Goal: Information Seeking & Learning: Learn about a topic

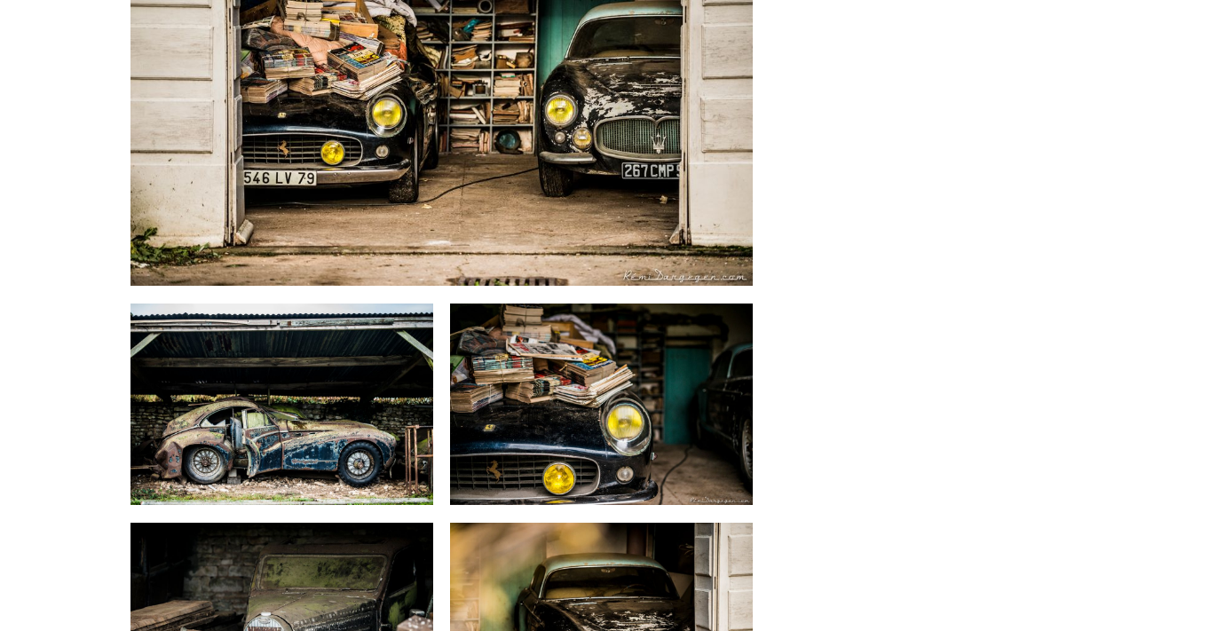
scroll to position [8080, 0]
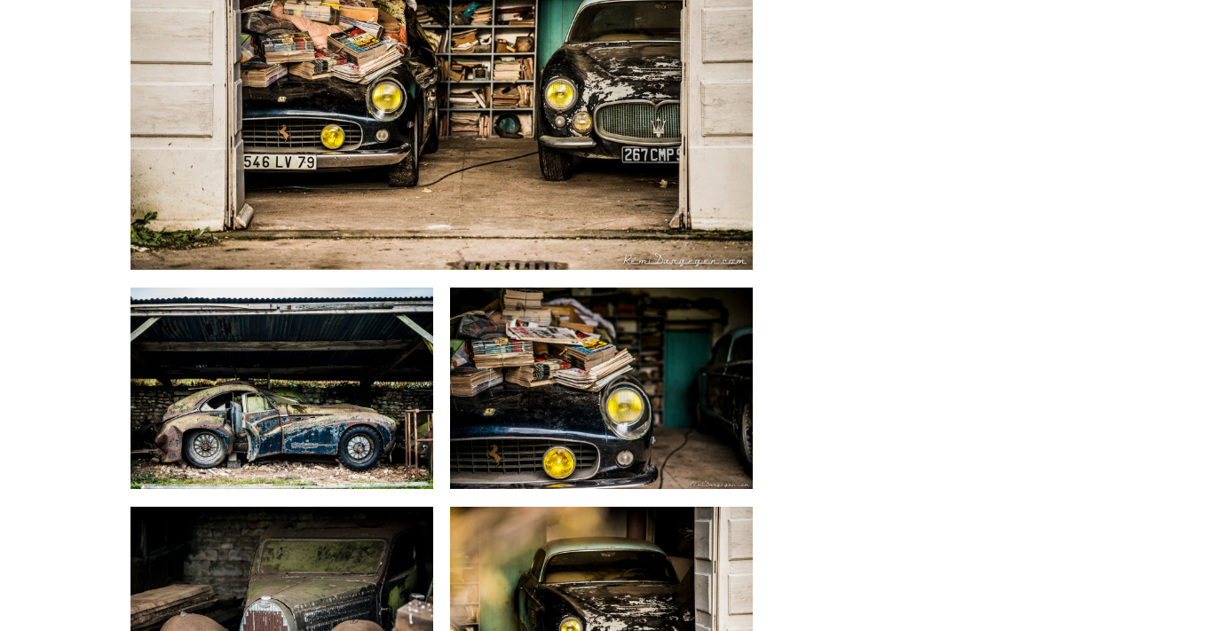
click at [525, 288] on img at bounding box center [601, 389] width 303 height 202
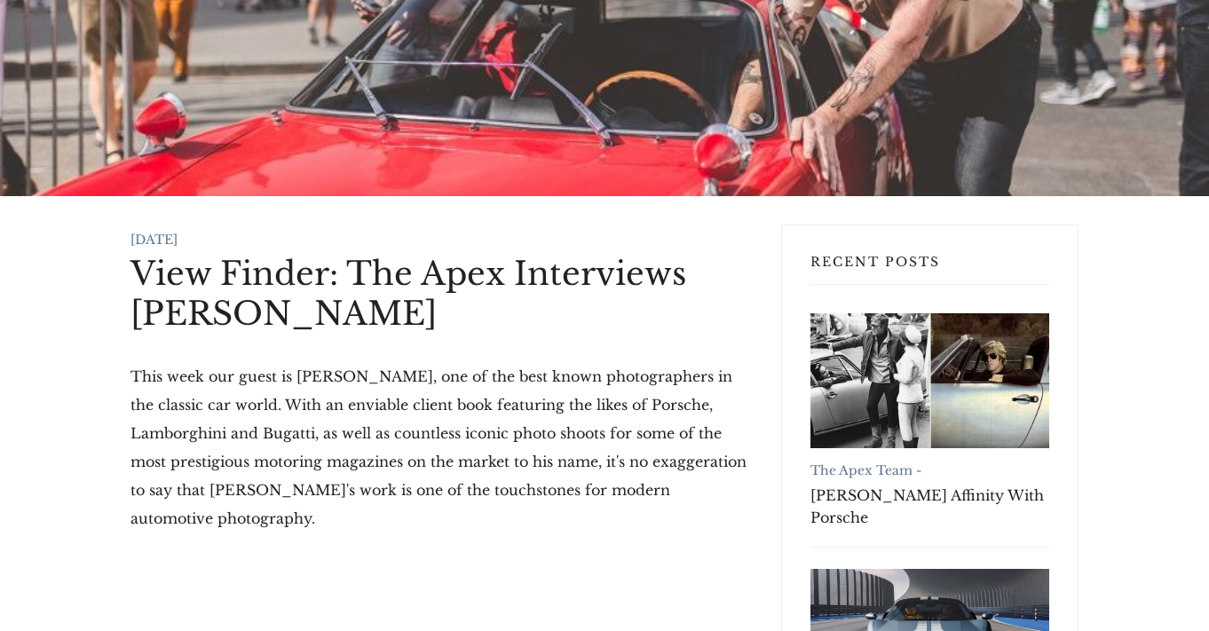
scroll to position [0, 0]
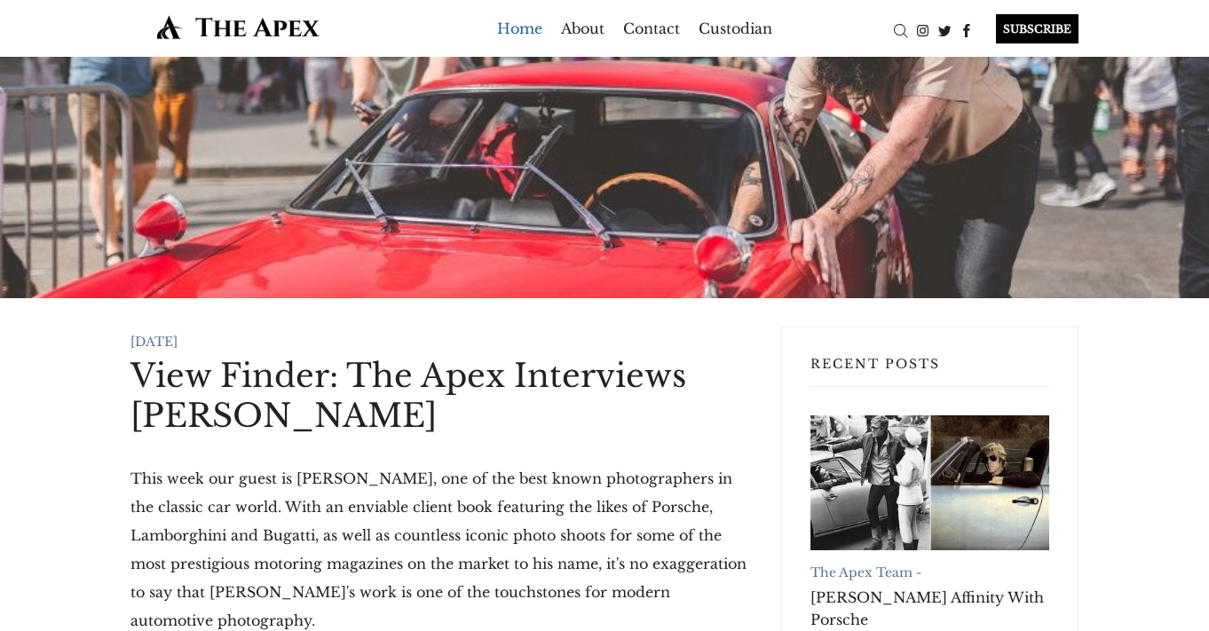
click at [531, 31] on link "Home" at bounding box center [519, 28] width 45 height 28
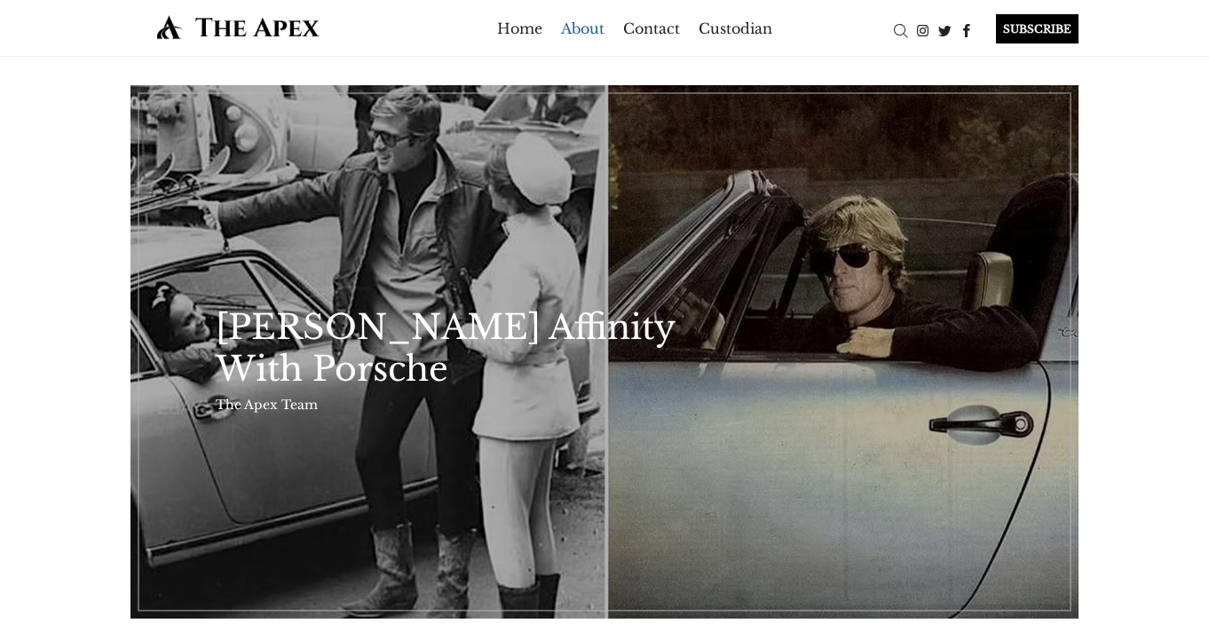
click at [577, 32] on link "About" at bounding box center [583, 28] width 44 height 28
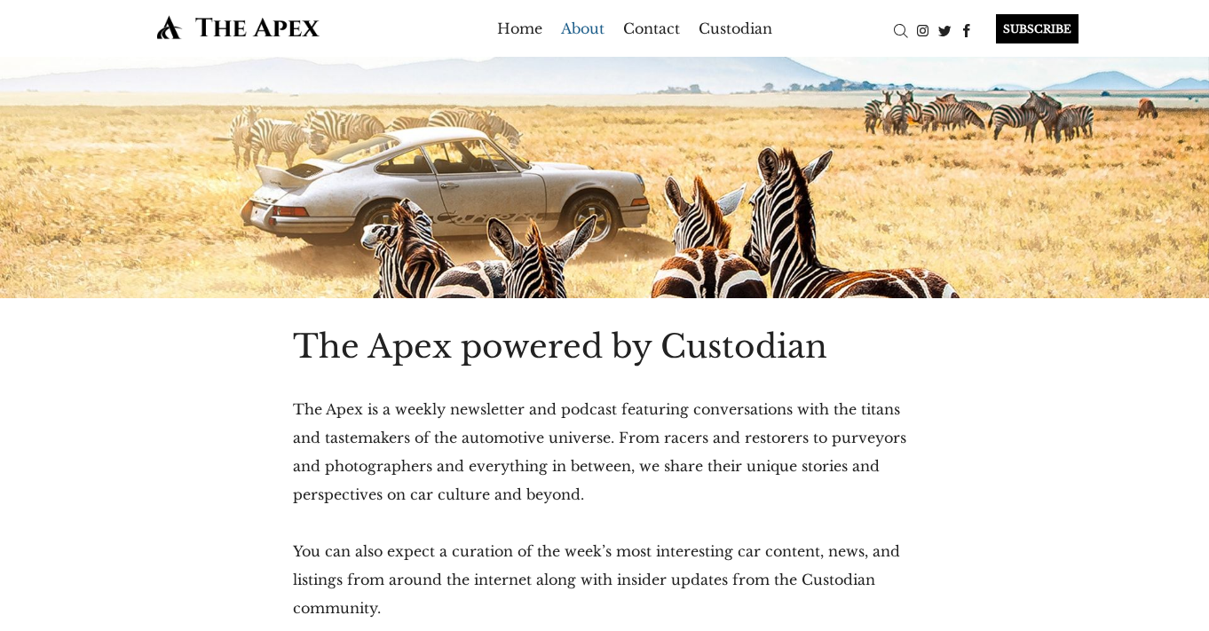
click at [1034, 28] on div "SUBSCRIBE" at bounding box center [1037, 28] width 83 height 29
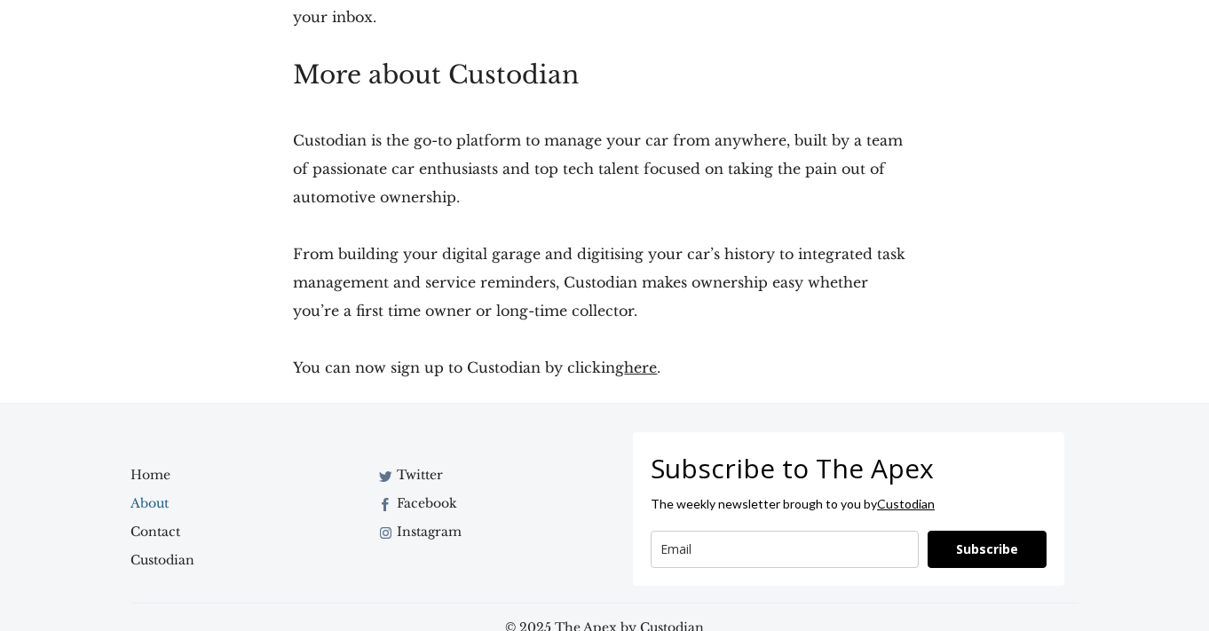
scroll to position [697, 0]
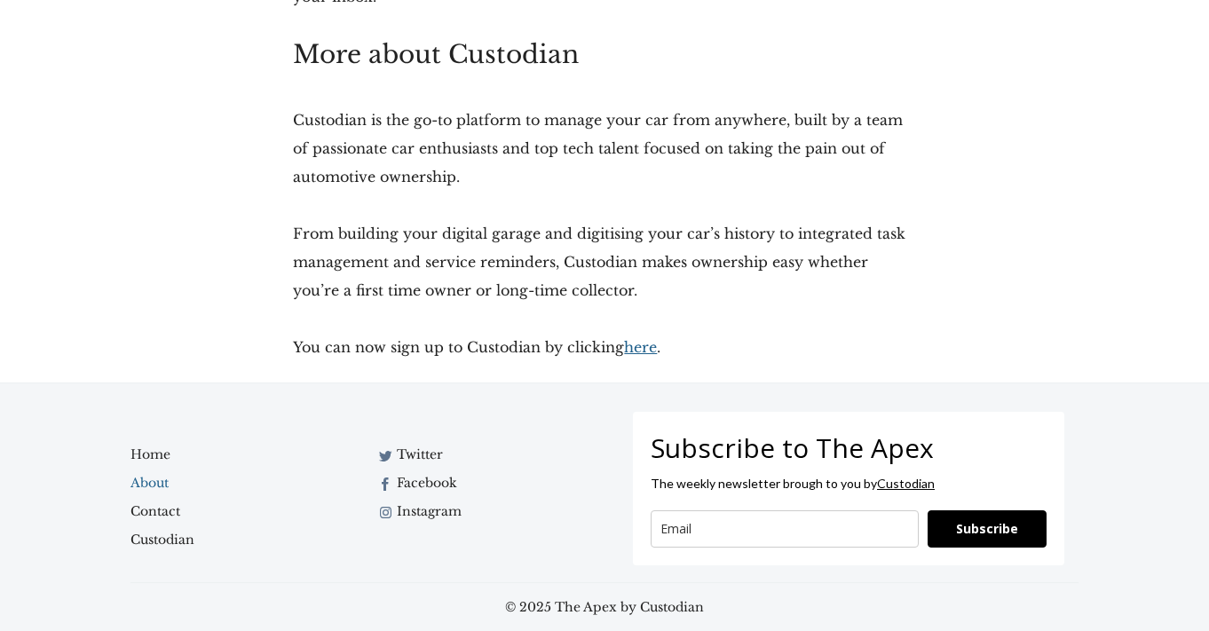
click at [646, 352] on link "here" at bounding box center [640, 347] width 33 height 18
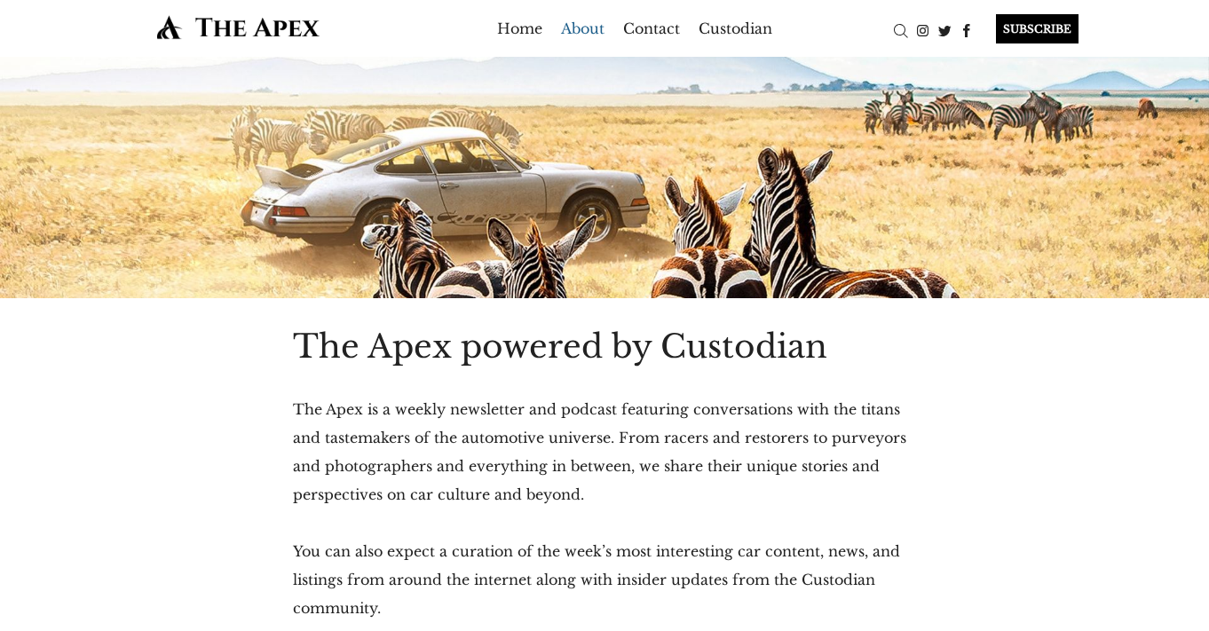
scroll to position [697, 0]
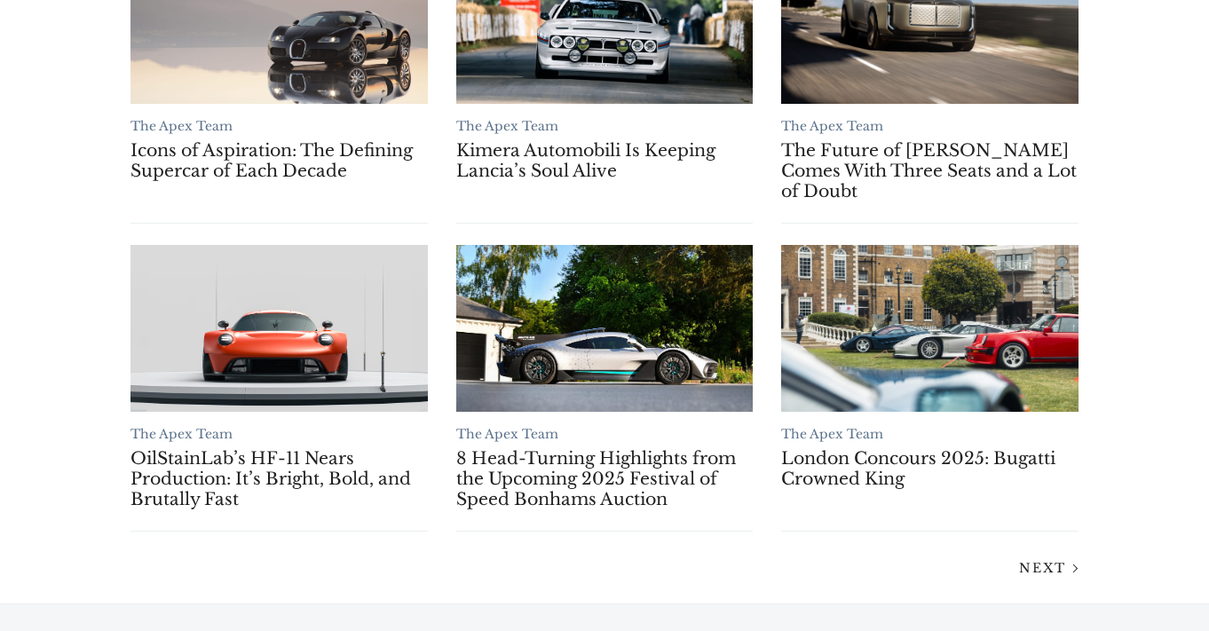
scroll to position [1421, 0]
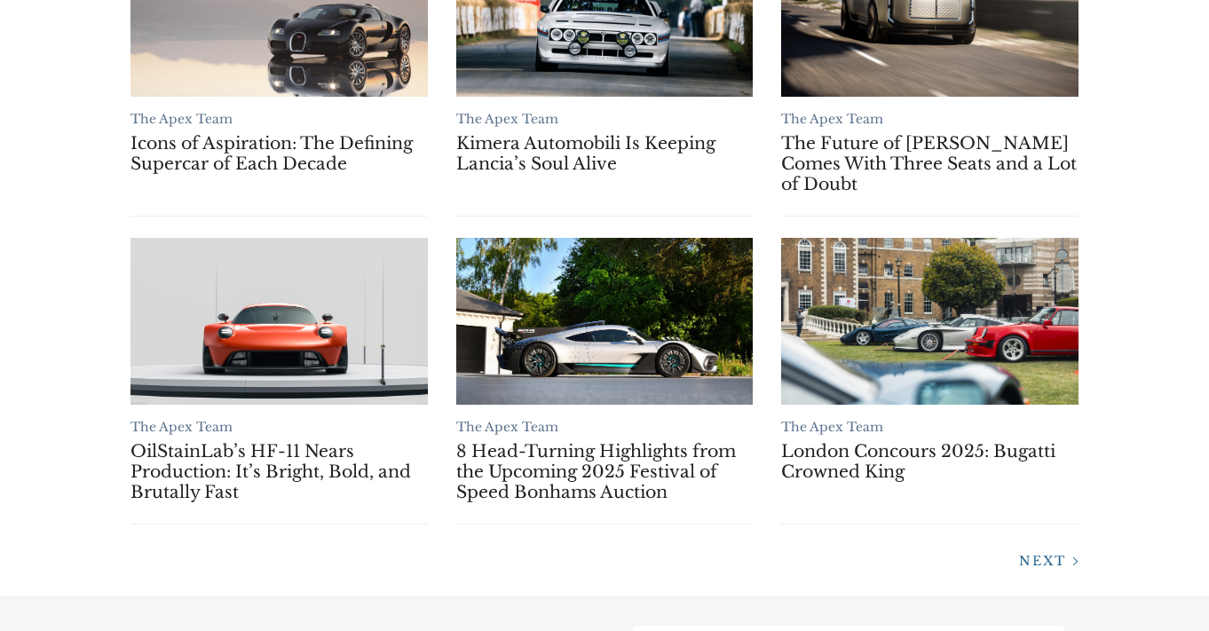
click at [1036, 552] on link "Next" at bounding box center [1042, 560] width 74 height 18
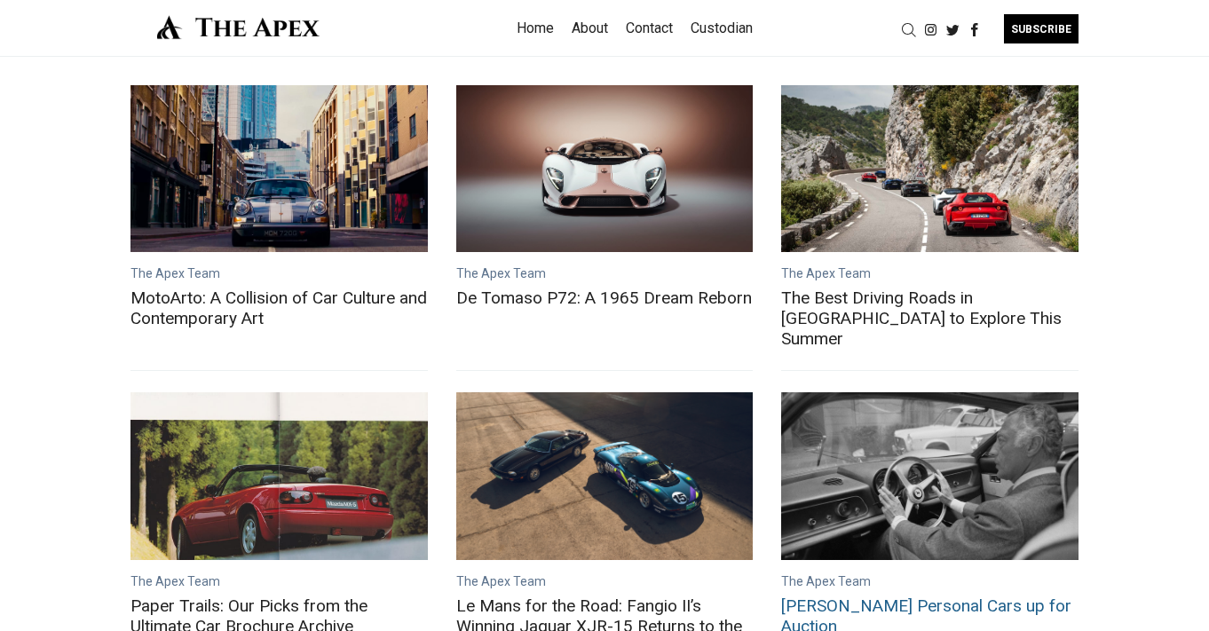
click at [948, 395] on link "Gianni Agnelli's Personal Cars up for Auction" at bounding box center [929, 475] width 297 height 167
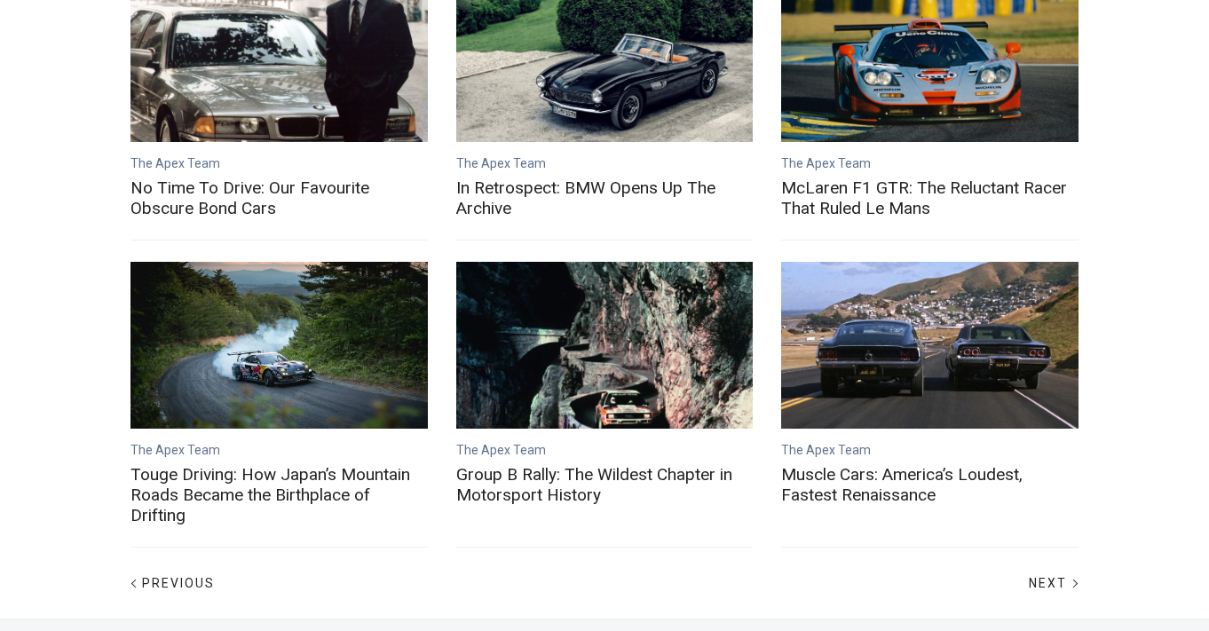
scroll to position [799, 0]
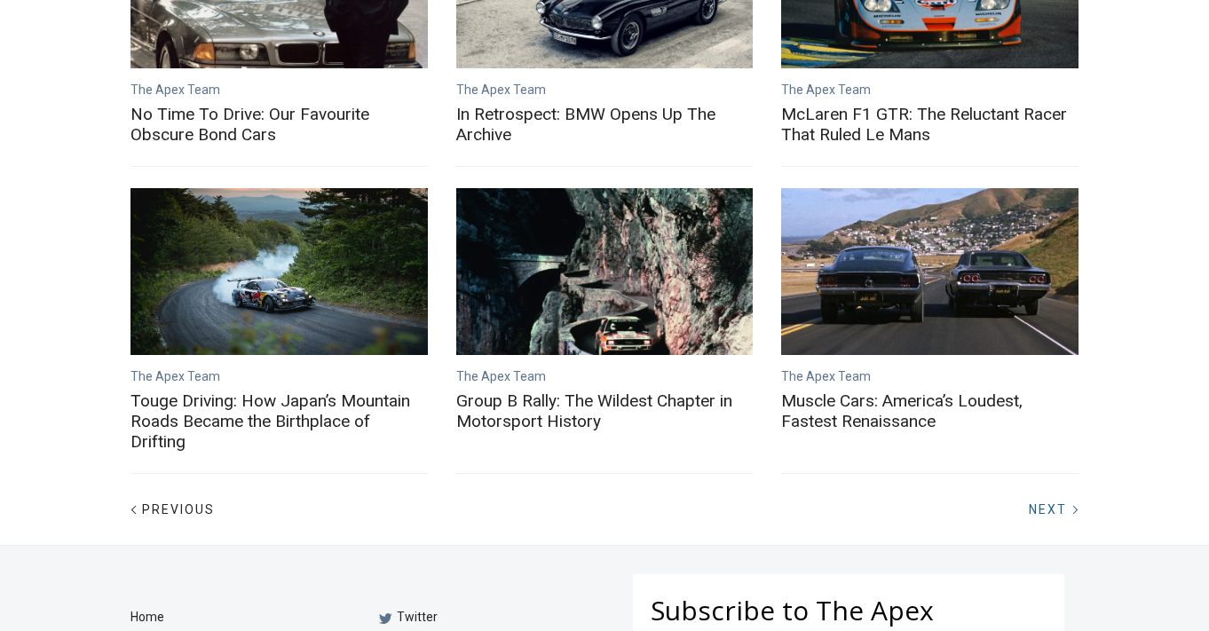
click at [1051, 503] on span "Next" at bounding box center [1048, 510] width 38 height 14
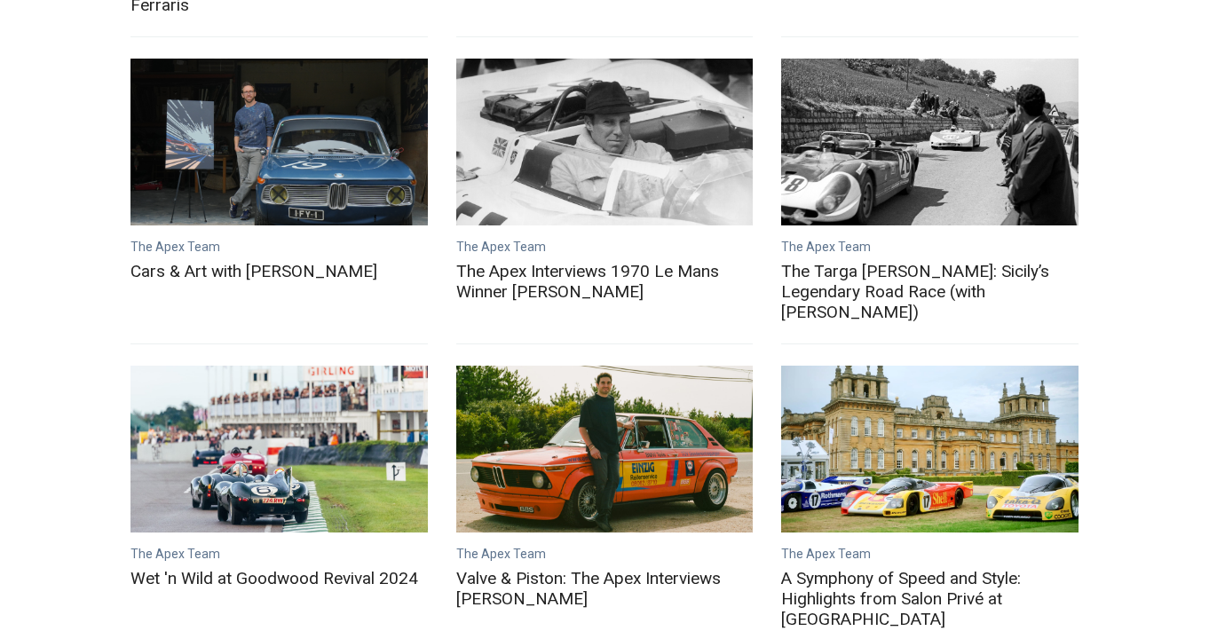
scroll to position [178, 0]
